Goal: Task Accomplishment & Management: Manage account settings

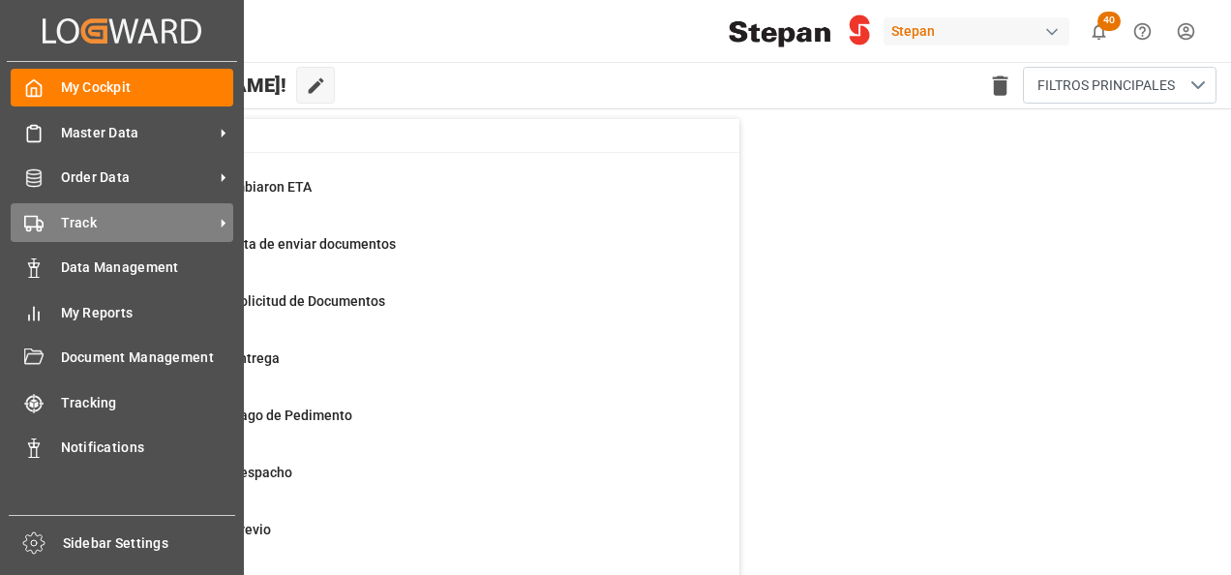
click at [106, 228] on span "Track" at bounding box center [137, 223] width 153 height 20
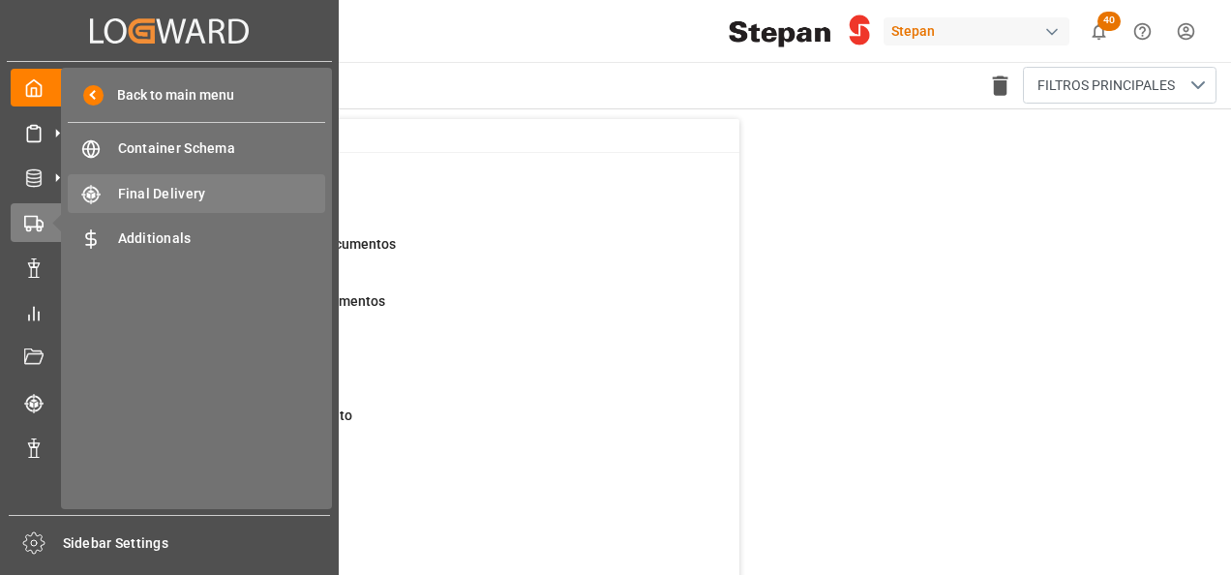
click at [200, 196] on span "Final Delivery" at bounding box center [222, 194] width 208 height 20
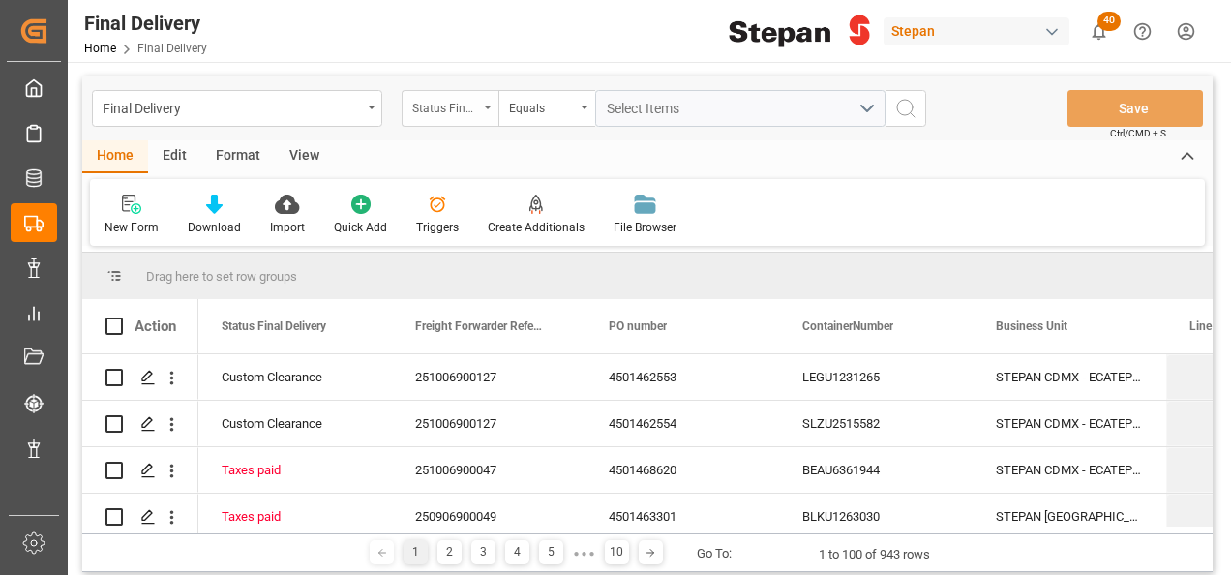
click at [490, 101] on div "Status Final Delivery" at bounding box center [450, 108] width 97 height 37
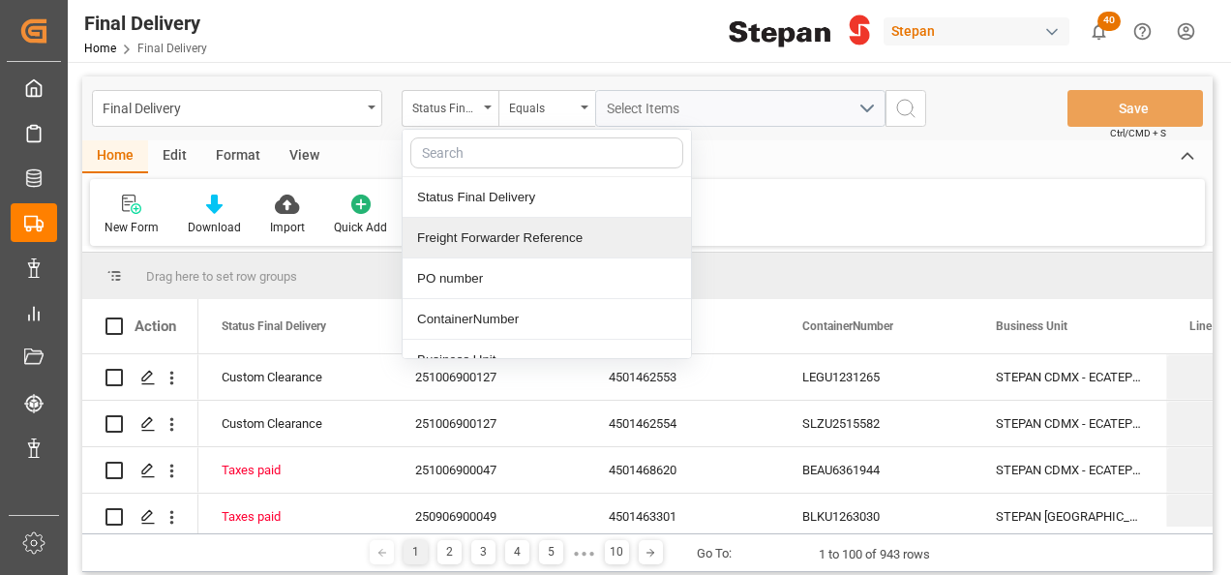
click at [482, 237] on div "Freight Forwarder Reference" at bounding box center [547, 238] width 288 height 41
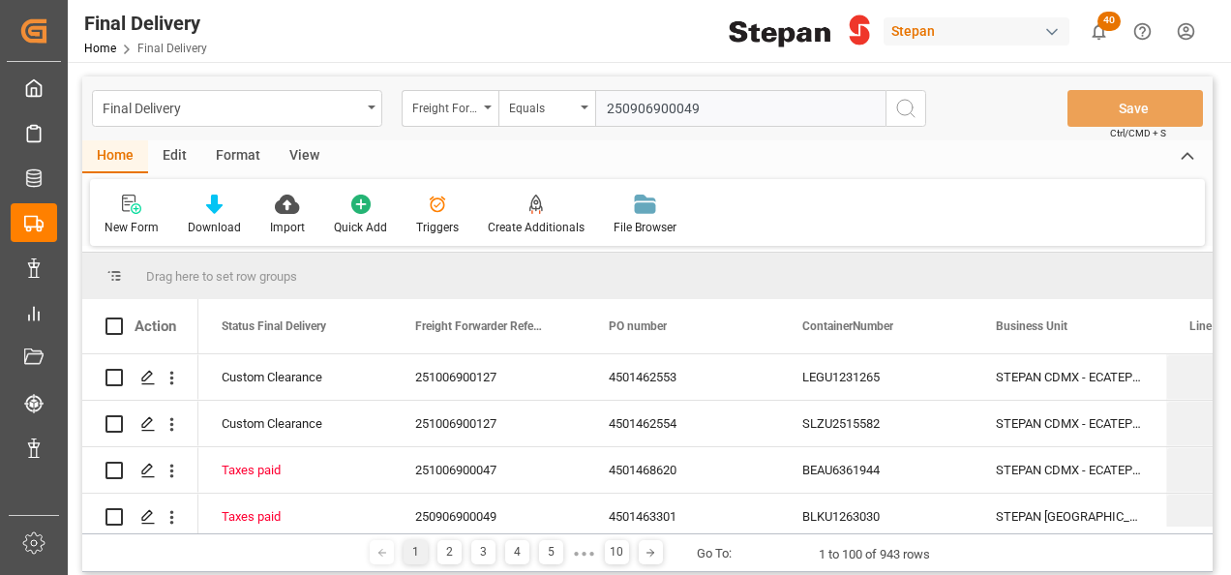
type input "250906900049"
click at [910, 108] on icon "search button" at bounding box center [905, 108] width 23 height 23
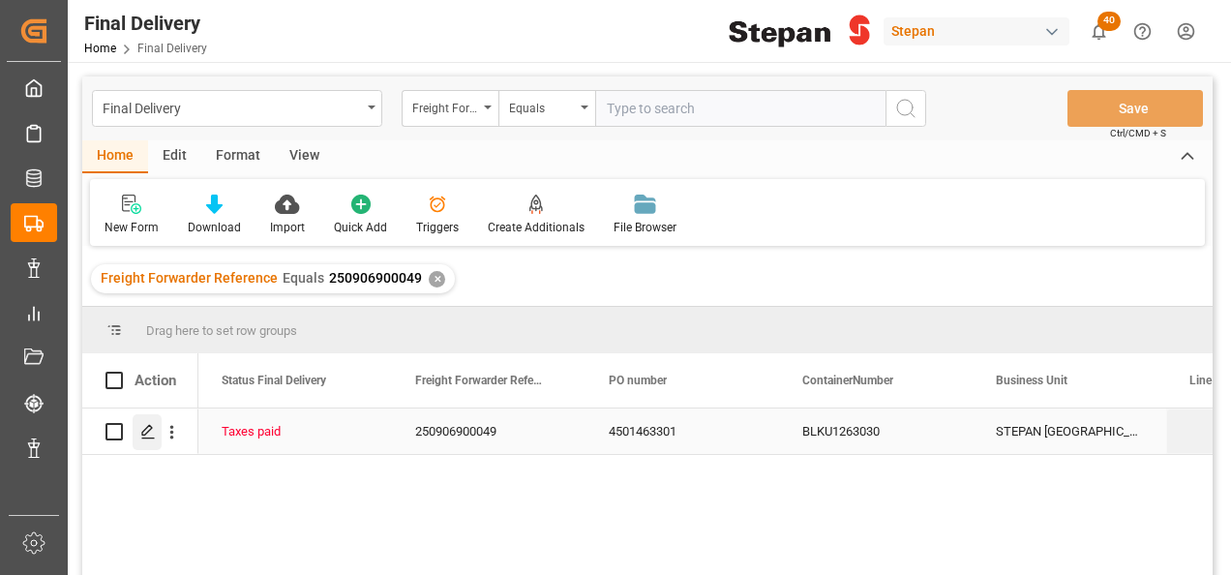
click at [146, 430] on icon "Press SPACE to select this row." at bounding box center [147, 431] width 15 height 15
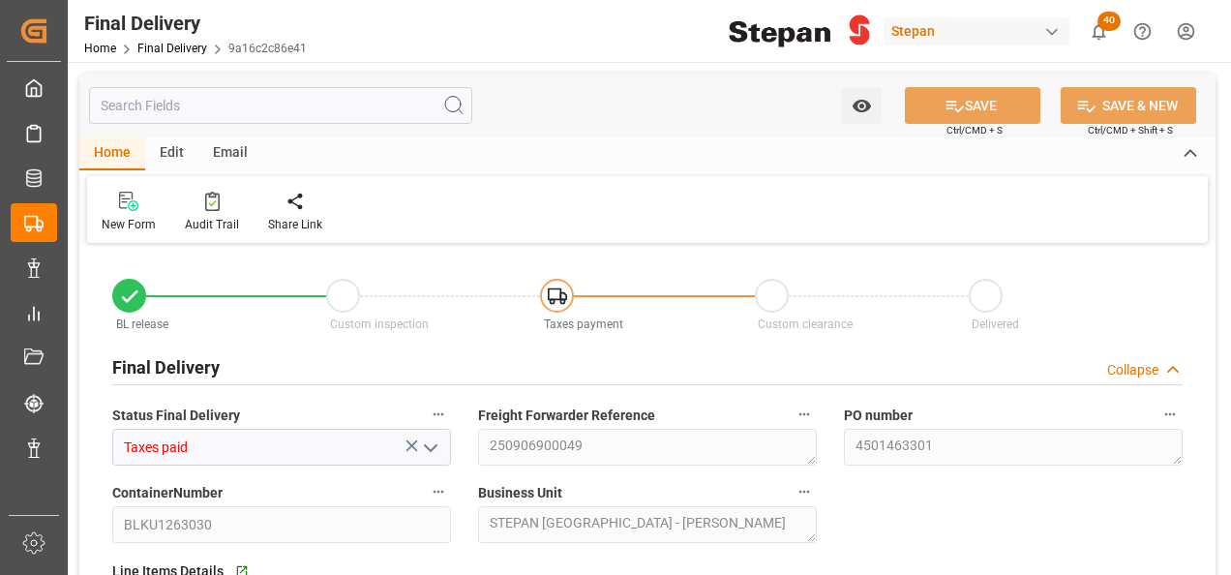
type input "[DATE]"
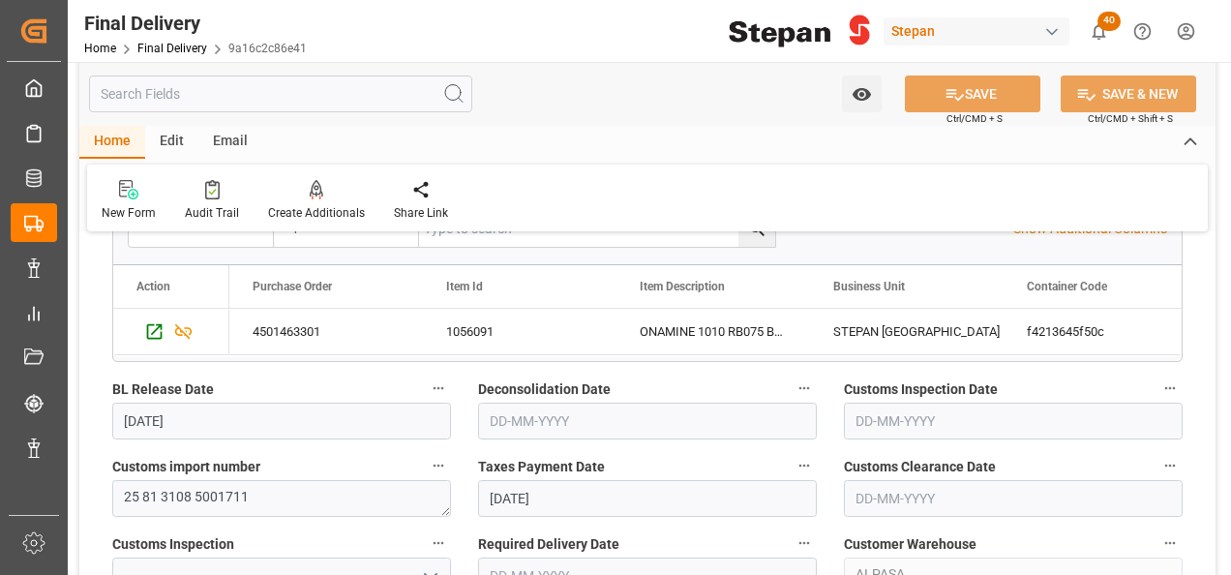
scroll to position [484, 0]
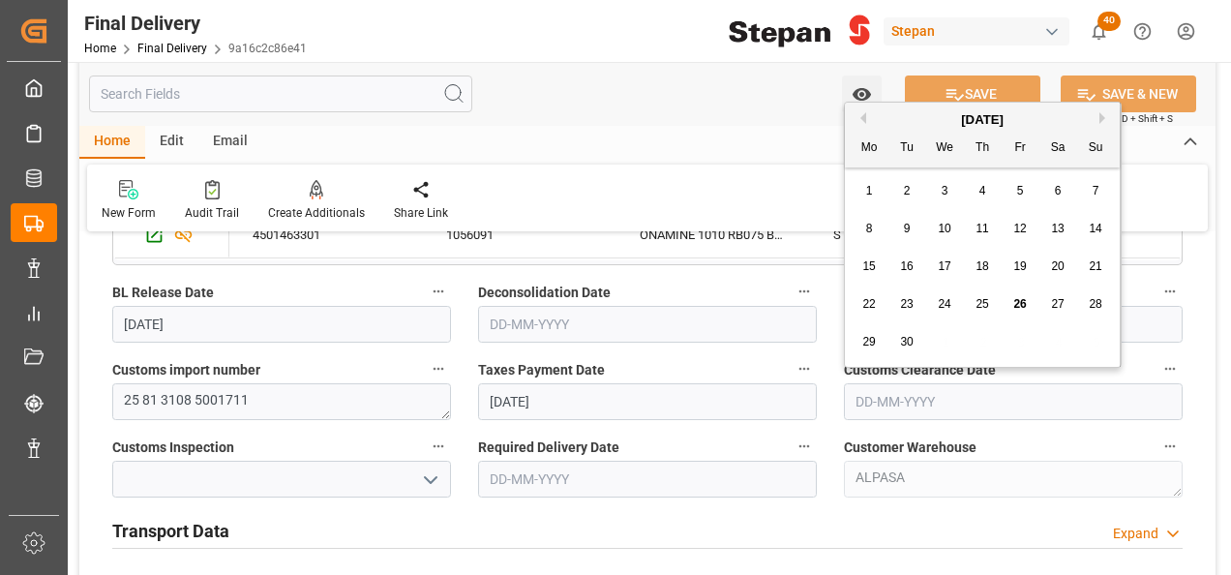
click at [872, 401] on input "text" at bounding box center [1013, 401] width 339 height 37
click at [901, 114] on div "[DATE]" at bounding box center [982, 119] width 275 height 19
click at [1020, 297] on span "26" at bounding box center [1019, 304] width 13 height 14
type input "[DATE]"
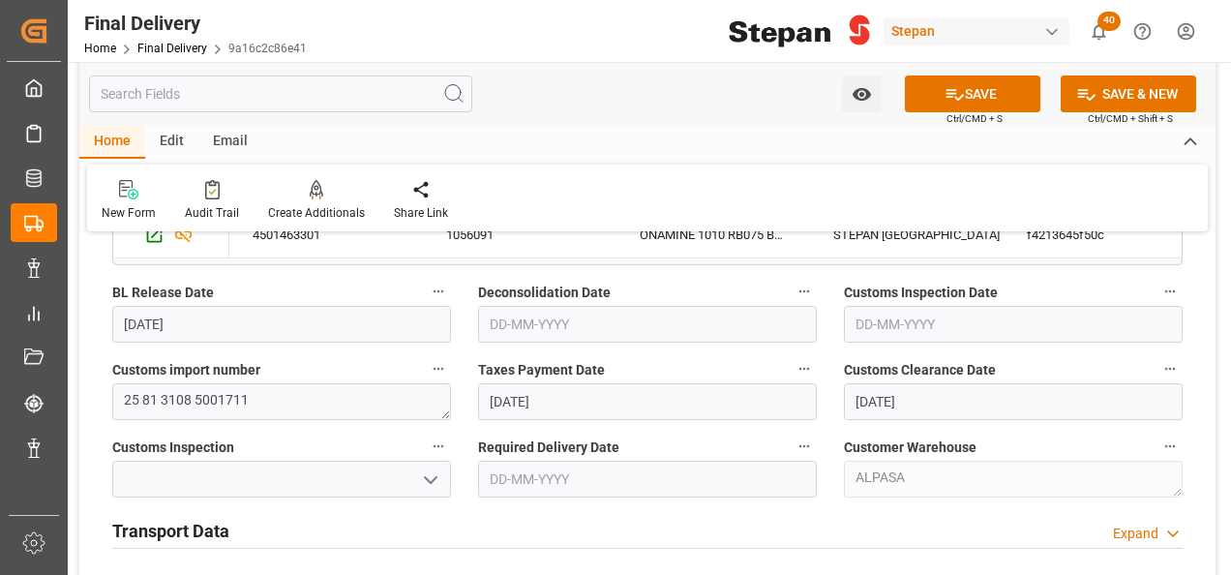
click at [434, 475] on icon "open menu" at bounding box center [430, 479] width 23 height 23
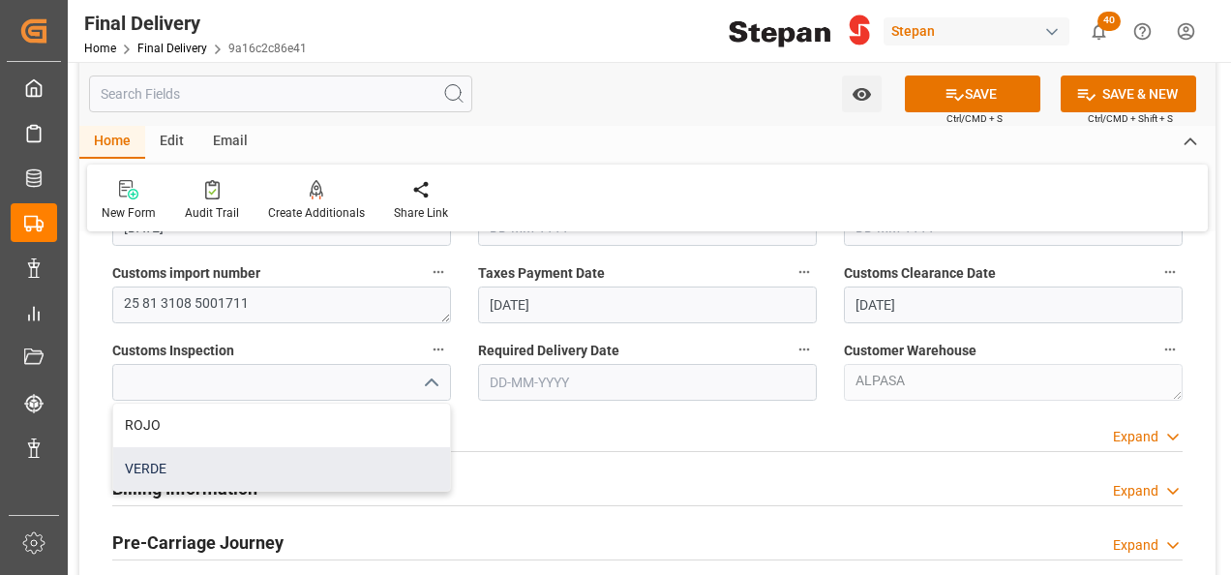
click at [159, 468] on div "VERDE" at bounding box center [281, 469] width 337 height 44
type input "VERDE"
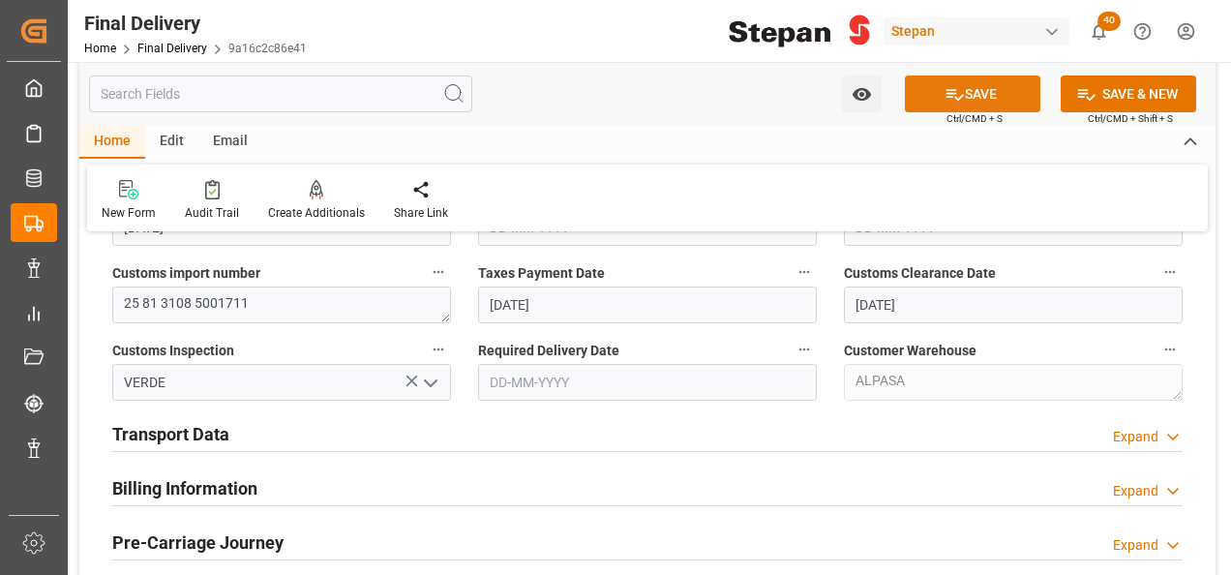
click at [974, 87] on button "SAVE" at bounding box center [972, 93] width 135 height 37
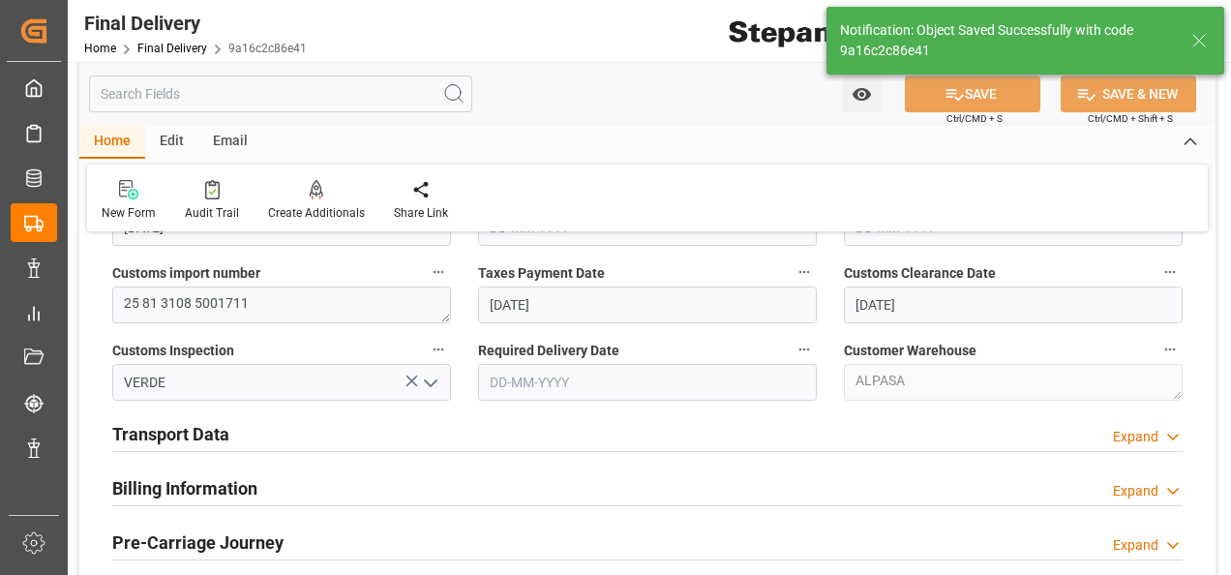
type input "Custom Clearance"
